Goal: Check status: Check status

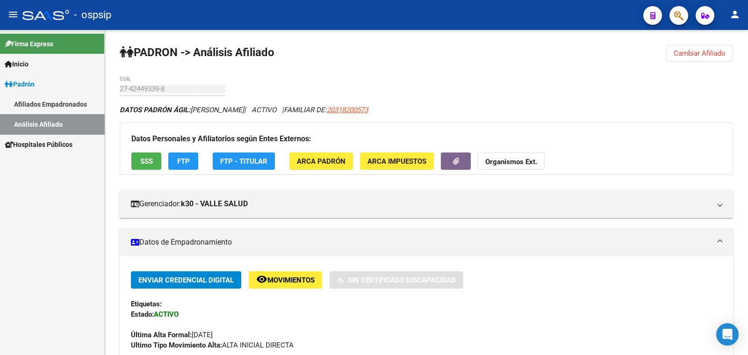
scroll to position [233, 0]
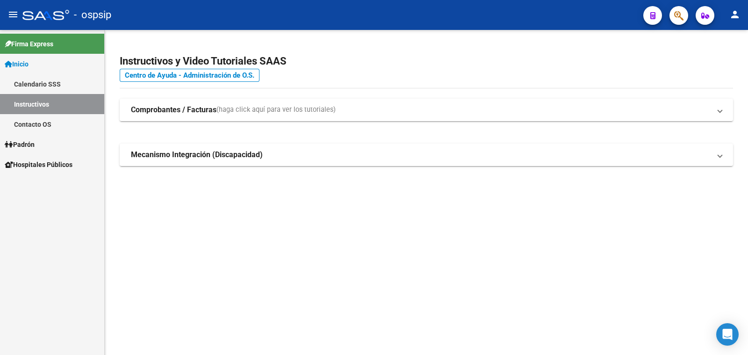
click at [21, 143] on span "Padrón" at bounding box center [20, 144] width 30 height 10
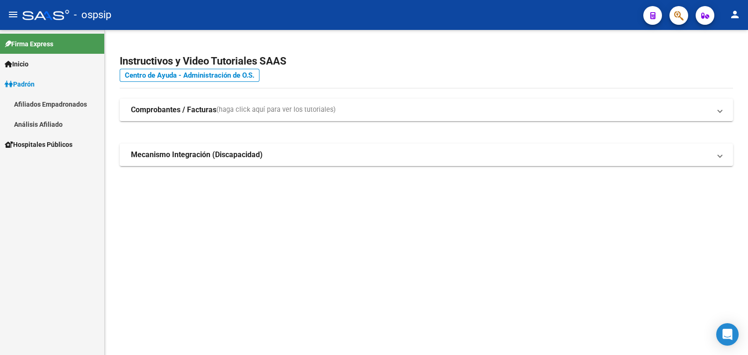
click at [33, 122] on link "Análisis Afiliado" at bounding box center [52, 124] width 104 height 20
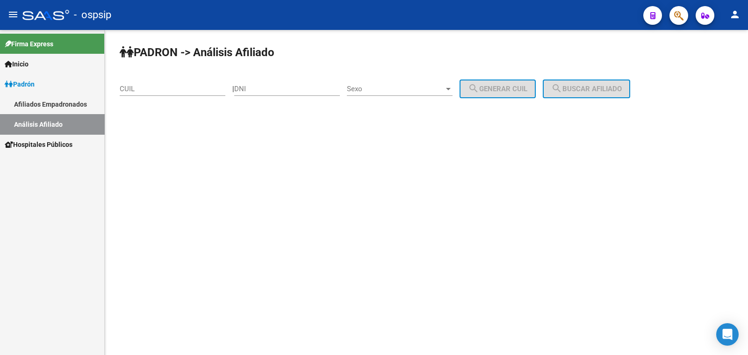
click at [258, 85] on input "DNI" at bounding box center [287, 89] width 106 height 8
type input "17051972"
click at [401, 90] on span "Sexo" at bounding box center [395, 89] width 97 height 8
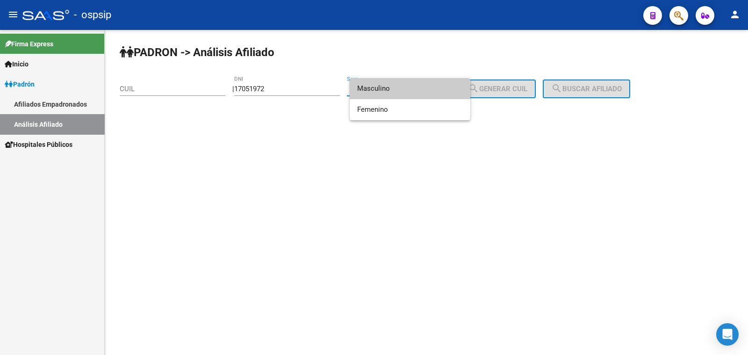
click at [401, 90] on span "Masculino" at bounding box center [410, 88] width 106 height 21
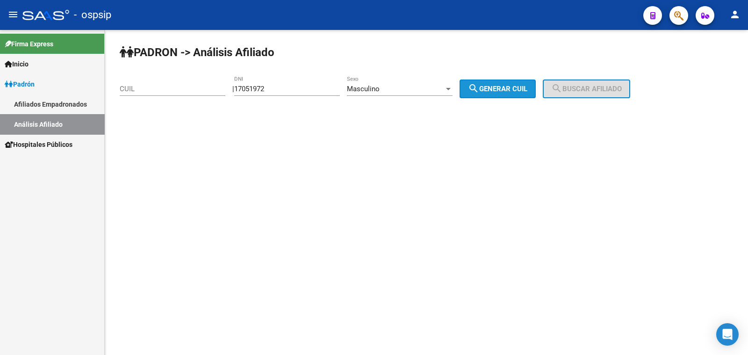
drag, startPoint x: 502, startPoint y: 89, endPoint x: 560, endPoint y: 83, distance: 58.3
click at [507, 88] on span "search Generar CUIL" at bounding box center [497, 89] width 59 height 8
type input "20-17051972-9"
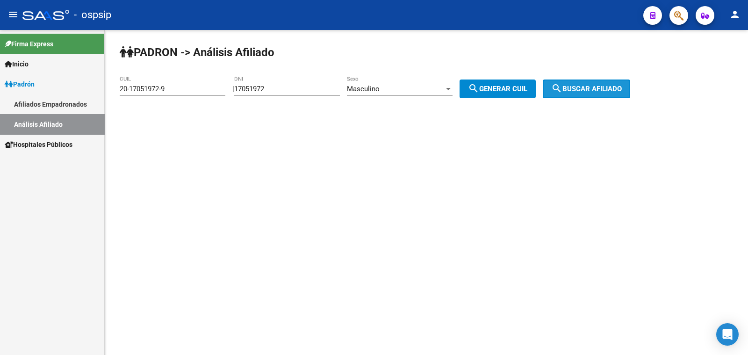
click at [575, 82] on button "search Buscar afiliado" at bounding box center [586, 88] width 87 height 19
